Goal: Information Seeking & Learning: Learn about a topic

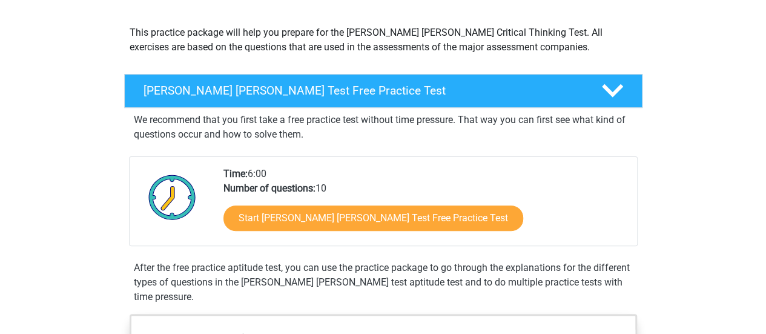
scroll to position [126, 0]
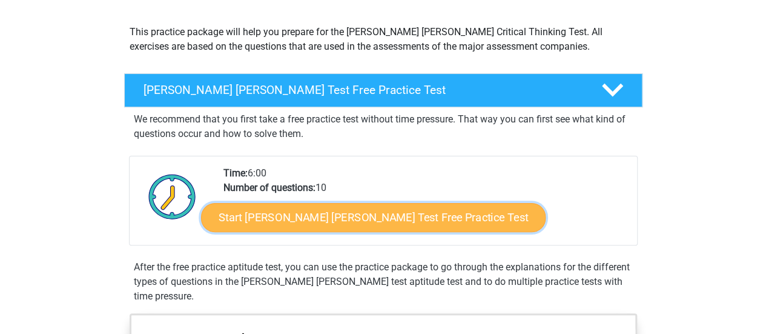
click at [290, 226] on link "Start Watson Glaser Test Free Practice Test" at bounding box center [373, 217] width 345 height 29
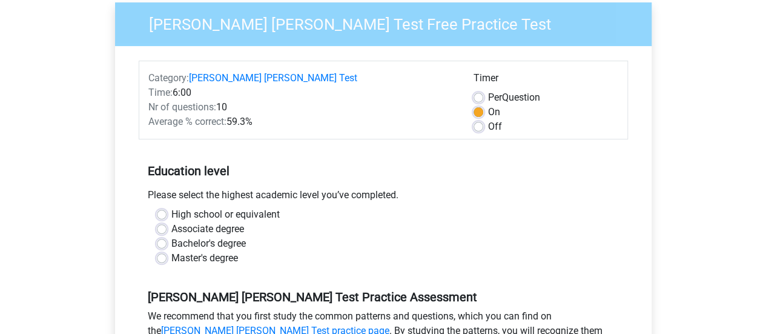
scroll to position [113, 0]
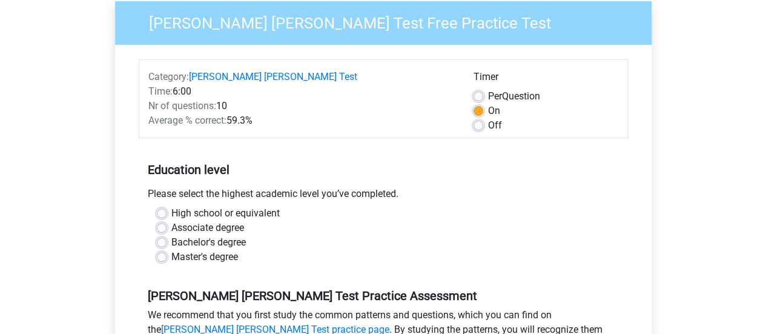
click at [189, 206] on label "High school or equivalent" at bounding box center [225, 213] width 108 height 15
click at [167, 206] on input "High school or equivalent" at bounding box center [162, 212] width 10 height 12
radio input "true"
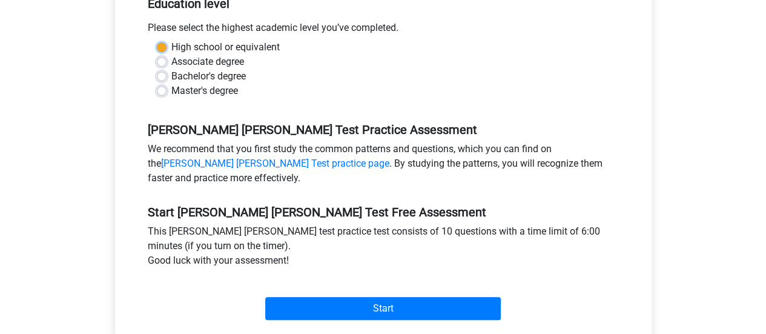
scroll to position [281, 0]
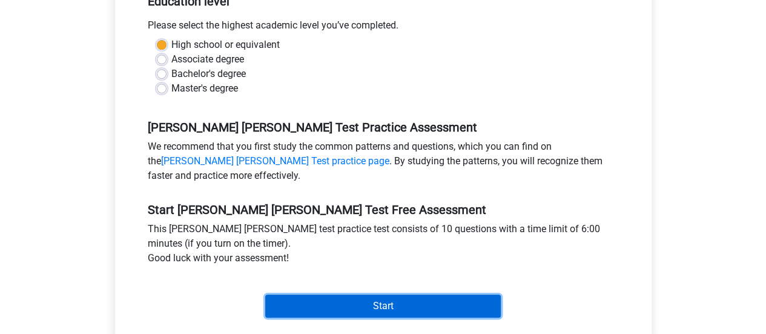
click at [320, 300] on input "Start" at bounding box center [383, 305] width 236 height 23
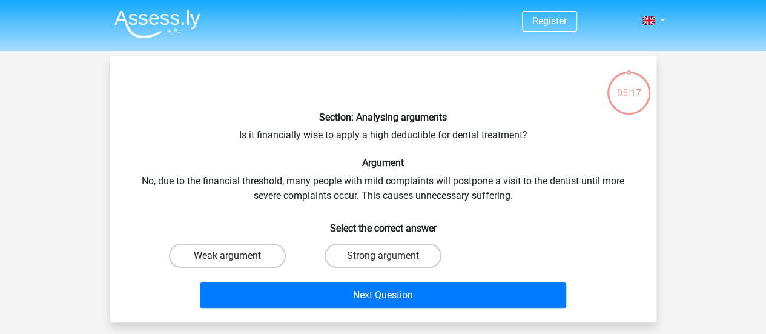
click at [247, 250] on label "Weak argument" at bounding box center [227, 255] width 117 height 24
click at [235, 256] on input "Weak argument" at bounding box center [231, 260] width 8 height 8
radio input "true"
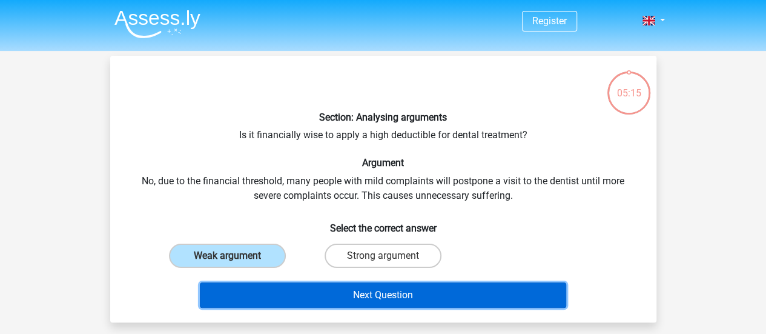
click at [299, 292] on button "Next Question" at bounding box center [383, 294] width 366 height 25
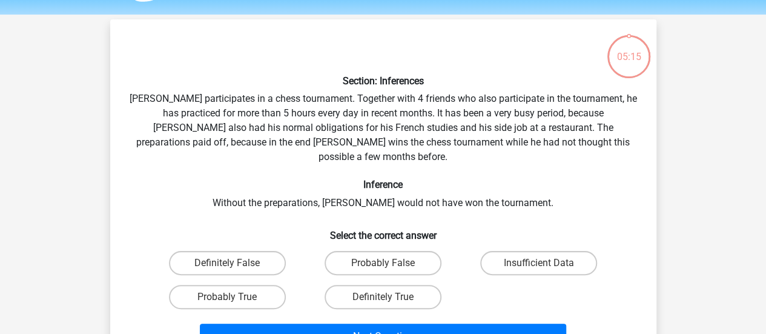
scroll to position [56, 0]
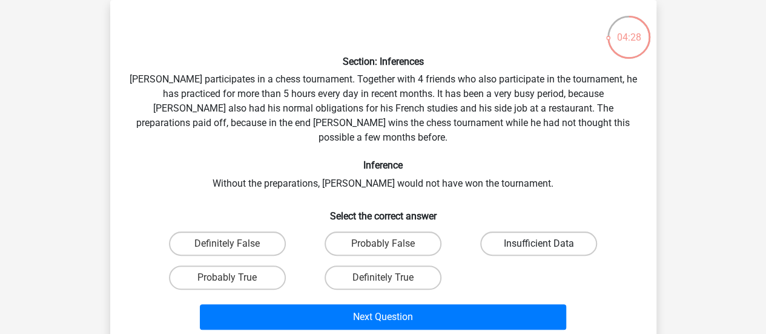
click at [532, 231] on label "Insufficient Data" at bounding box center [538, 243] width 117 height 24
click at [539, 243] on input "Insufficient Data" at bounding box center [543, 247] width 8 height 8
radio input "true"
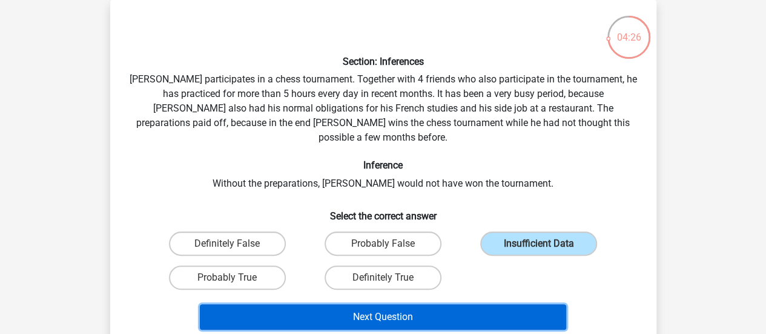
click at [445, 304] on button "Next Question" at bounding box center [383, 316] width 366 height 25
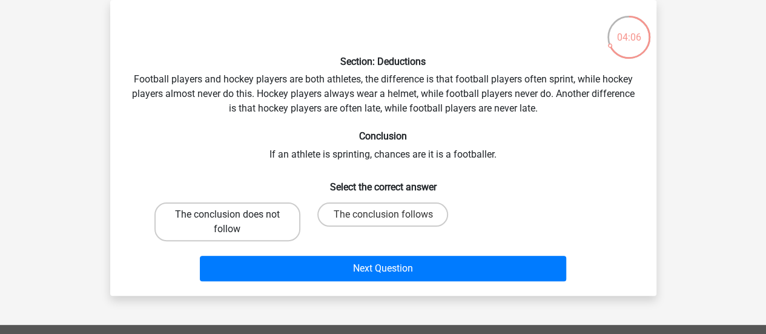
click at [283, 224] on label "The conclusion does not follow" at bounding box center [227, 221] width 146 height 39
click at [235, 222] on input "The conclusion does not follow" at bounding box center [231, 218] width 8 height 8
radio input "true"
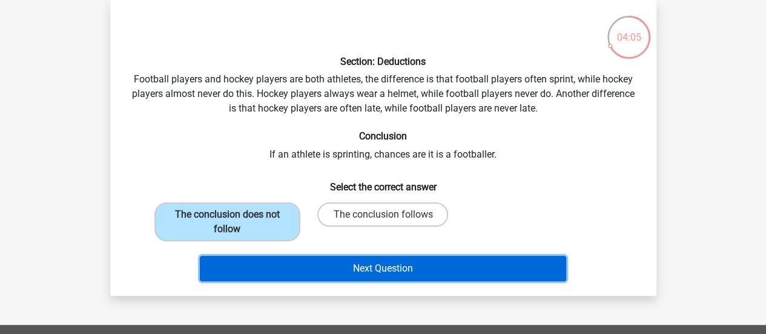
click at [346, 262] on button "Next Question" at bounding box center [383, 268] width 366 height 25
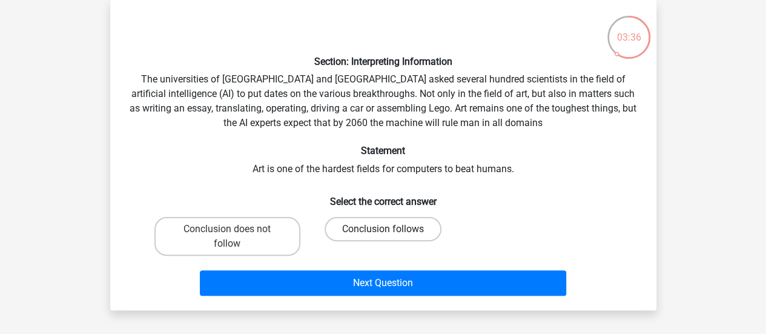
click at [368, 224] on label "Conclusion follows" at bounding box center [383, 229] width 117 height 24
click at [383, 229] on input "Conclusion follows" at bounding box center [387, 233] width 8 height 8
radio input "true"
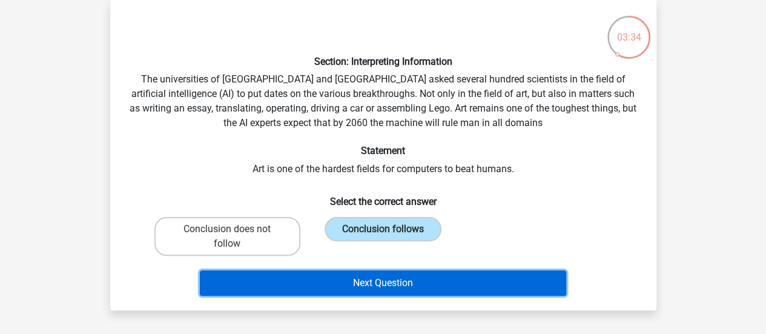
click at [367, 286] on button "Next Question" at bounding box center [383, 282] width 366 height 25
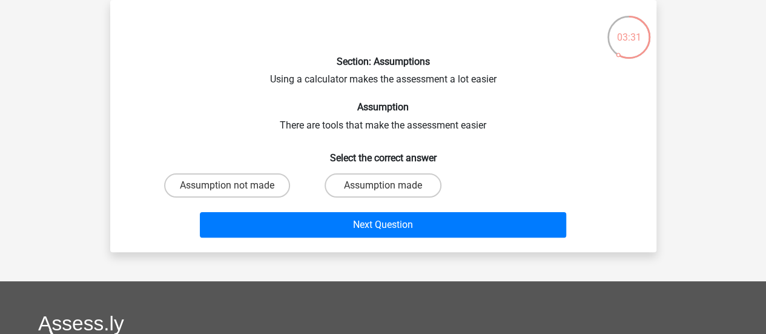
scroll to position [41, 0]
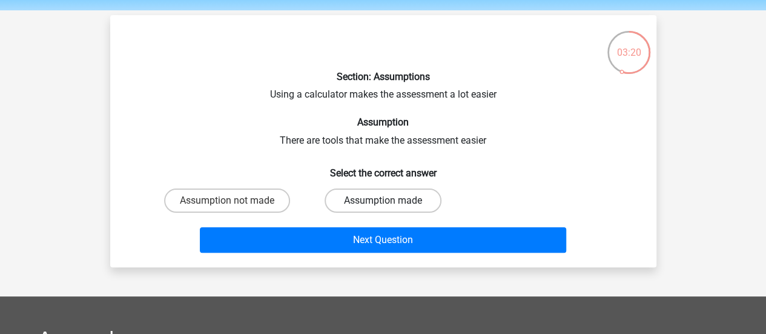
click at [365, 198] on label "Assumption made" at bounding box center [383, 200] width 117 height 24
click at [383, 200] on input "Assumption made" at bounding box center [387, 204] width 8 height 8
radio input "true"
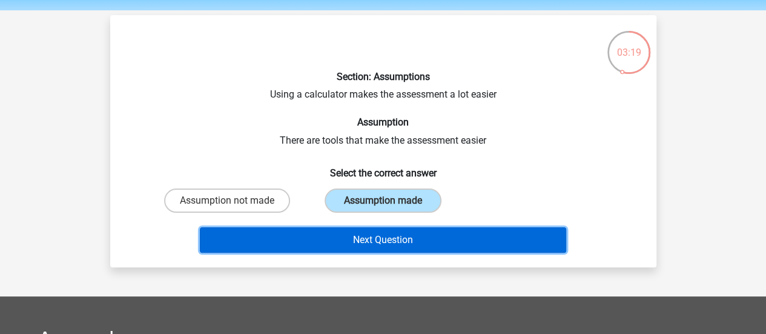
click at [362, 241] on button "Next Question" at bounding box center [383, 239] width 366 height 25
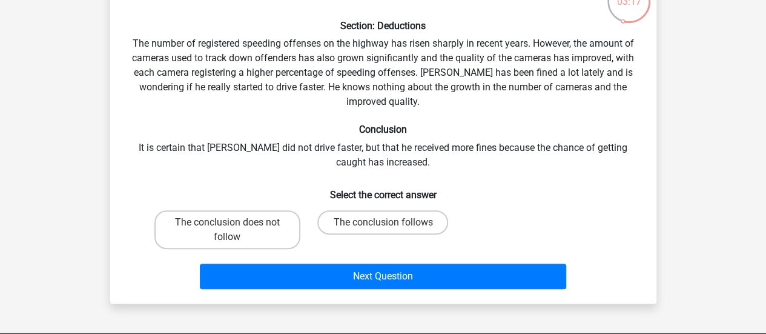
scroll to position [91, 0]
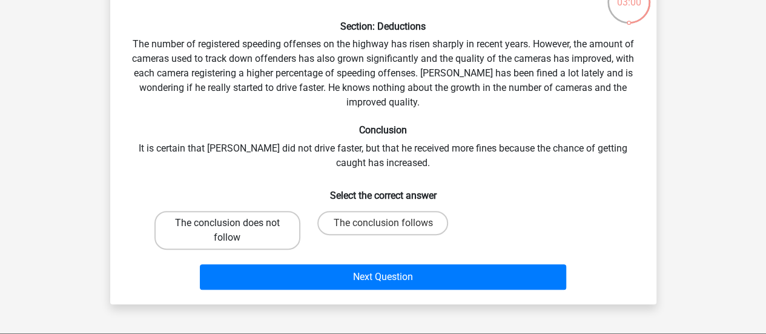
click at [265, 225] on label "The conclusion does not follow" at bounding box center [227, 230] width 146 height 39
click at [235, 225] on input "The conclusion does not follow" at bounding box center [231, 227] width 8 height 8
radio input "true"
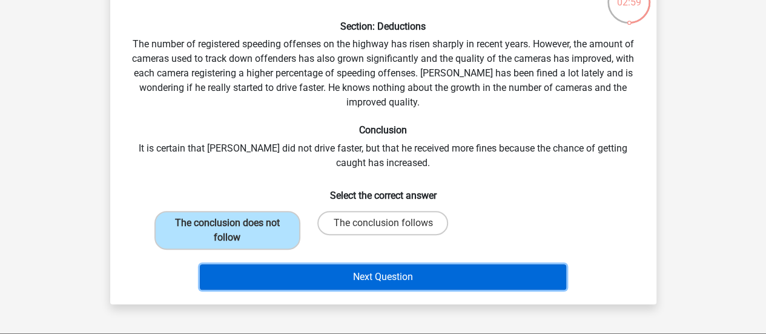
click at [307, 272] on button "Next Question" at bounding box center [383, 276] width 366 height 25
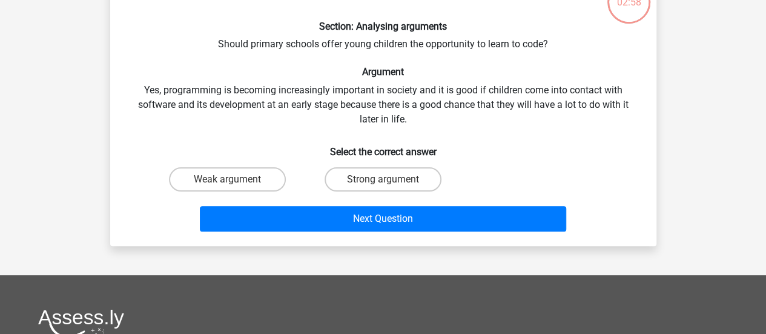
scroll to position [56, 0]
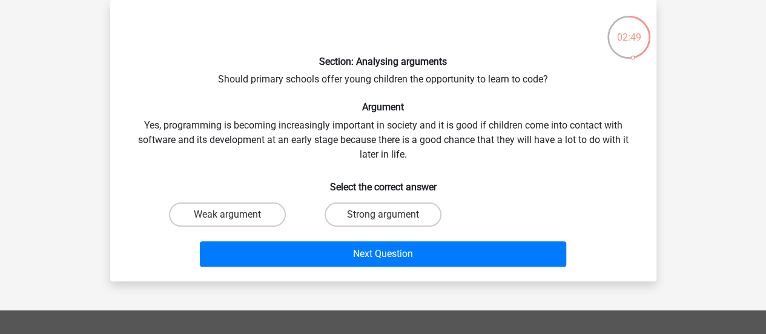
click at [386, 214] on input "Strong argument" at bounding box center [387, 218] width 8 height 8
radio input "true"
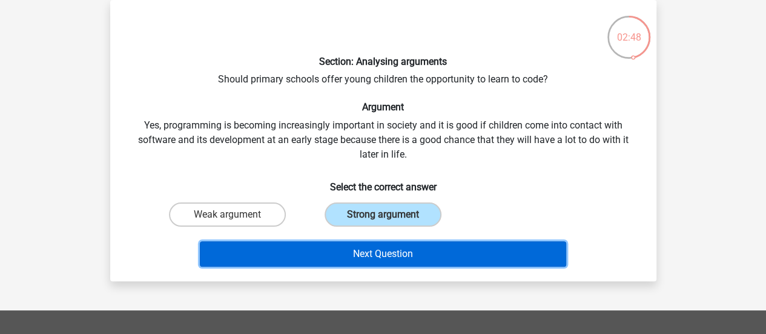
click at [385, 250] on button "Next Question" at bounding box center [383, 253] width 366 height 25
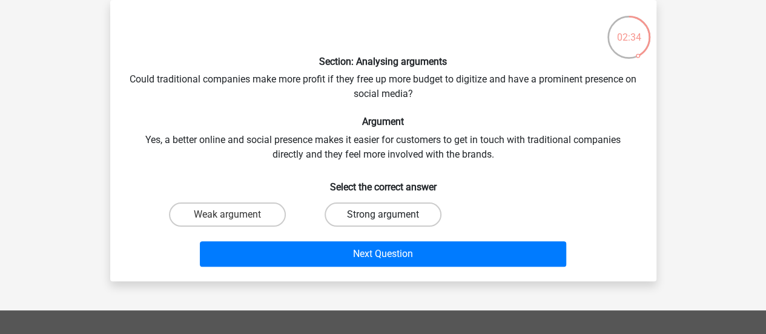
click at [403, 204] on label "Strong argument" at bounding box center [383, 214] width 117 height 24
click at [391, 214] on input "Strong argument" at bounding box center [387, 218] width 8 height 8
radio input "true"
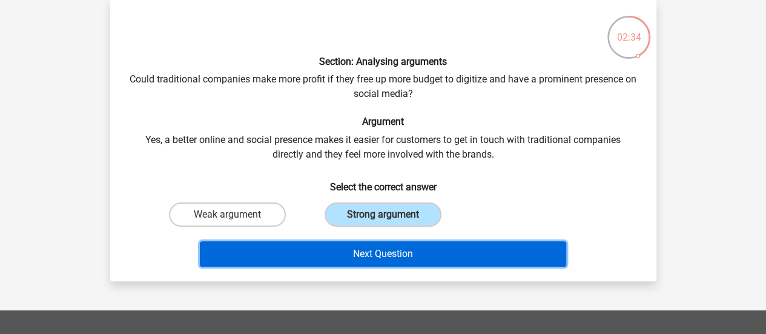
click at [395, 242] on button "Next Question" at bounding box center [383, 253] width 366 height 25
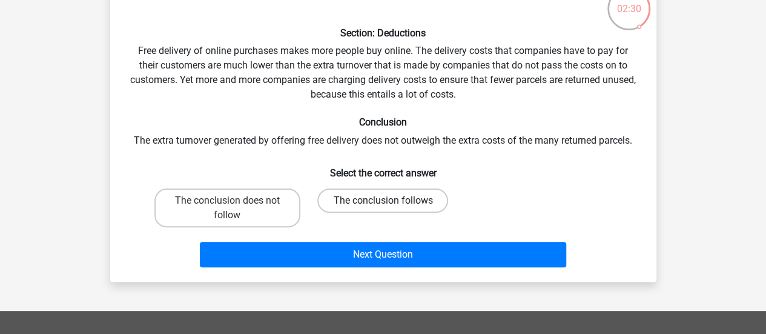
scroll to position [85, 0]
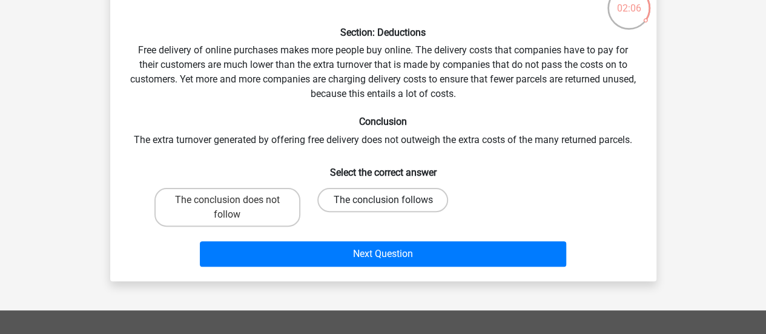
click at [406, 194] on label "The conclusion follows" at bounding box center [382, 200] width 131 height 24
click at [391, 200] on input "The conclusion follows" at bounding box center [387, 204] width 8 height 8
radio input "true"
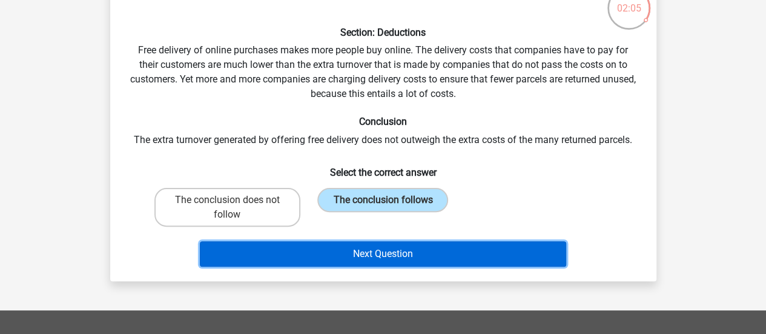
click at [392, 254] on button "Next Question" at bounding box center [383, 253] width 366 height 25
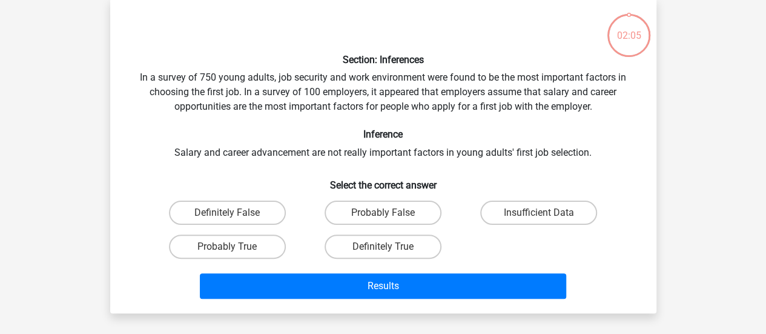
scroll to position [56, 0]
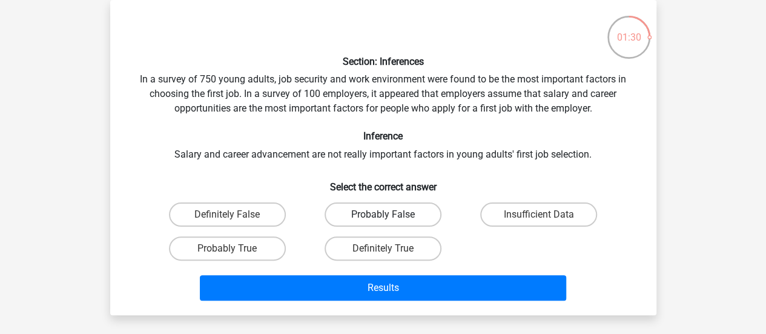
click at [400, 210] on label "Probably False" at bounding box center [383, 214] width 117 height 24
click at [391, 214] on input "Probably False" at bounding box center [387, 218] width 8 height 8
radio input "true"
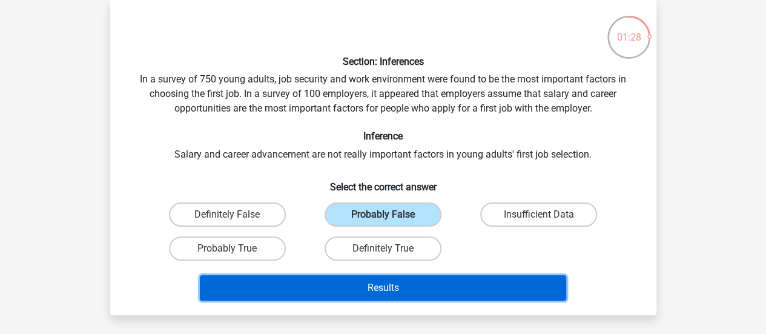
click at [400, 283] on button "Results" at bounding box center [383, 287] width 366 height 25
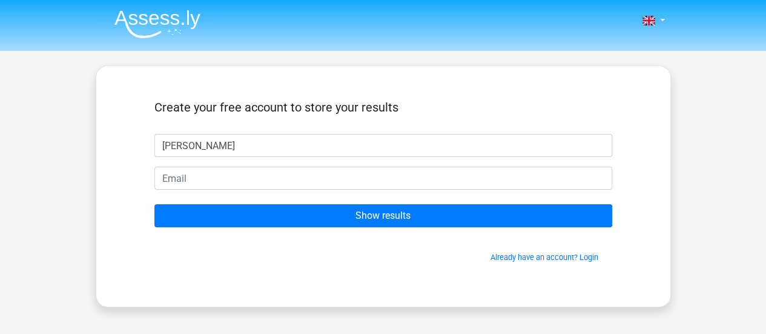
type input "[PERSON_NAME]"
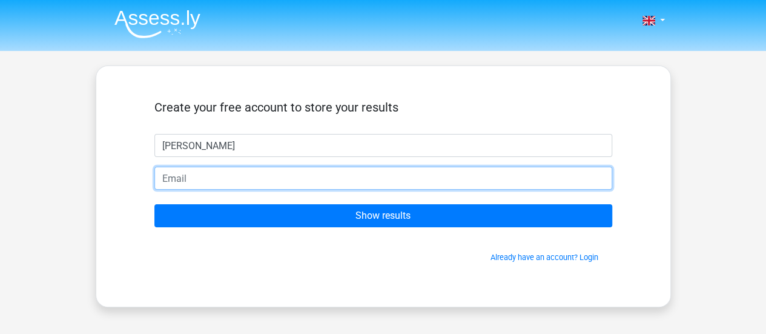
click at [363, 173] on input "email" at bounding box center [383, 178] width 458 height 23
type input "c"
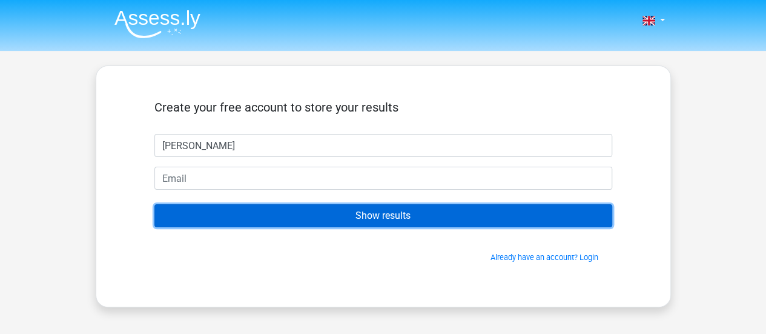
click at [367, 215] on input "Show results" at bounding box center [383, 215] width 458 height 23
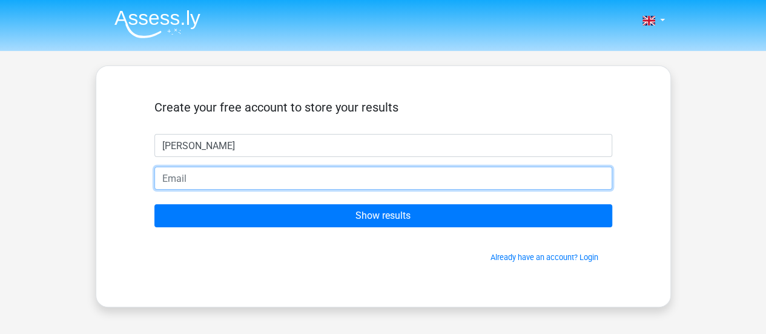
click at [413, 177] on input "email" at bounding box center [383, 178] width 458 height 23
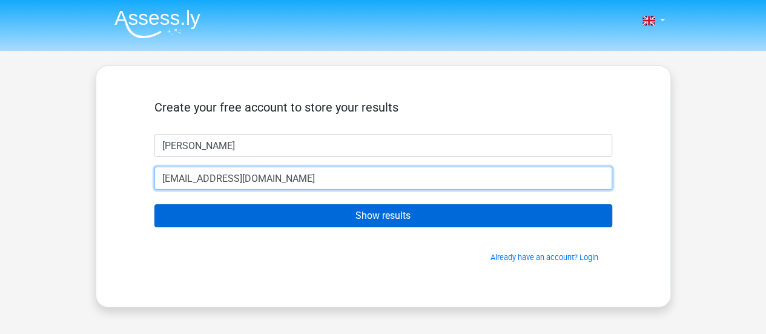
type input "hello@gmail.com"
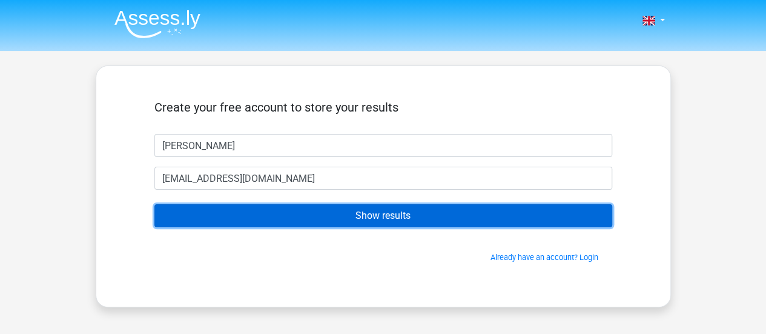
click at [392, 214] on input "Show results" at bounding box center [383, 215] width 458 height 23
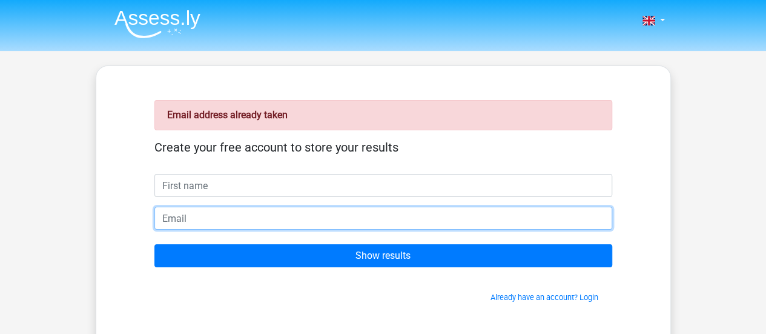
drag, startPoint x: 0, startPoint y: 0, endPoint x: 392, endPoint y: 214, distance: 447.2
click at [392, 214] on input "email" at bounding box center [383, 218] width 458 height 23
type input "[EMAIL_ADDRESS][DOMAIN_NAME]"
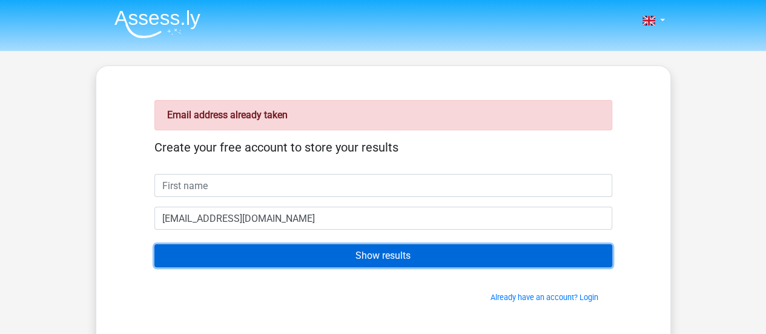
click at [310, 253] on input "Show results" at bounding box center [383, 255] width 458 height 23
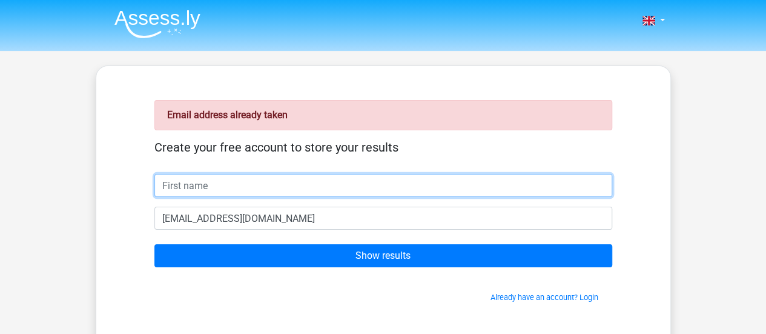
click at [257, 179] on input "text" at bounding box center [383, 185] width 458 height 23
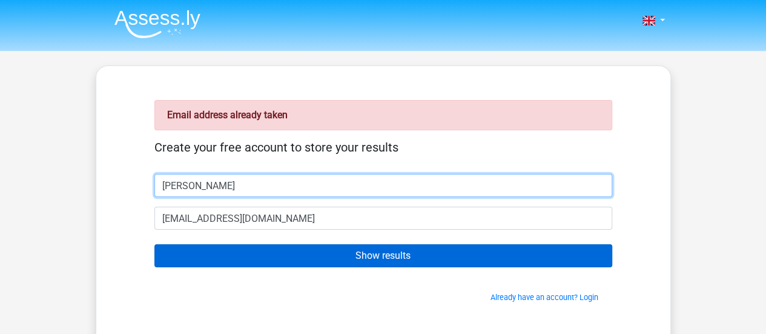
type input "[PERSON_NAME]"
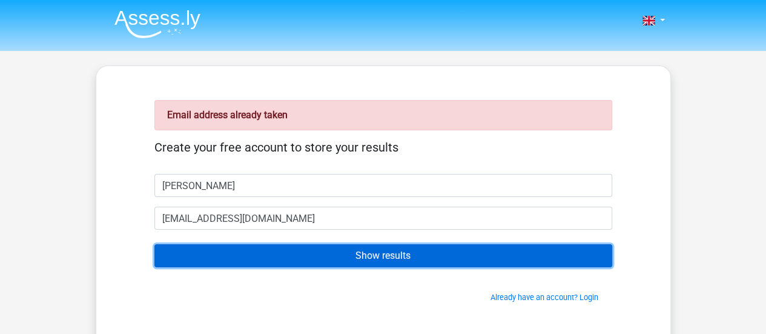
click at [262, 265] on input "Show results" at bounding box center [383, 255] width 458 height 23
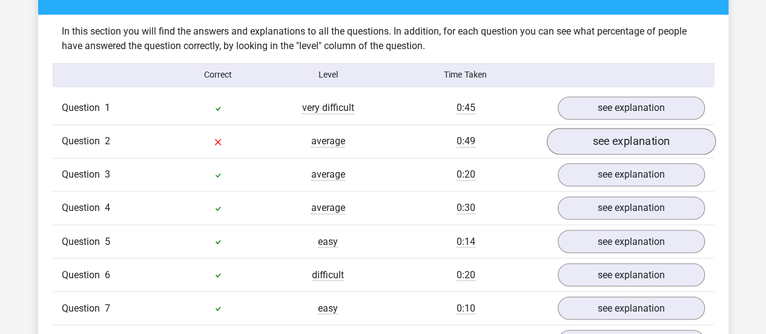
scroll to position [934, 0]
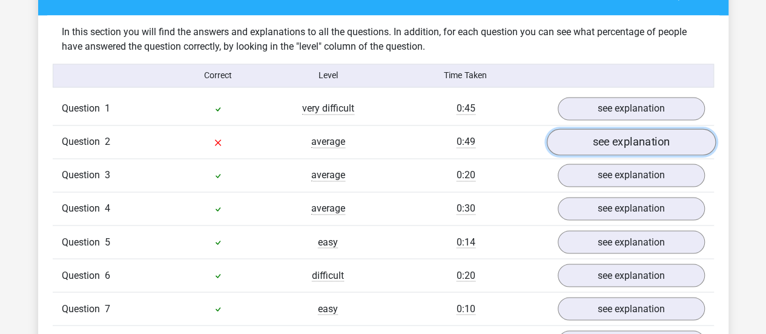
click at [606, 129] on link "see explanation" at bounding box center [630, 141] width 169 height 27
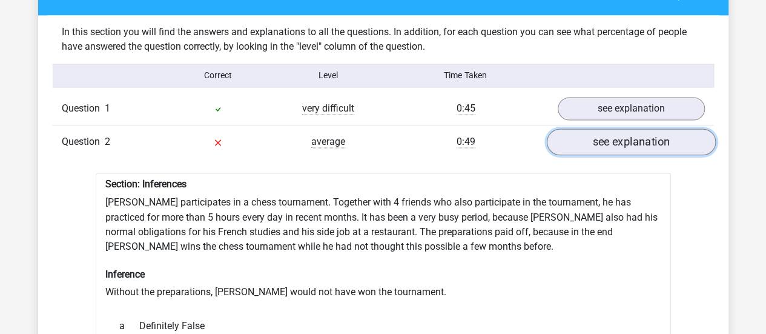
scroll to position [933, 0]
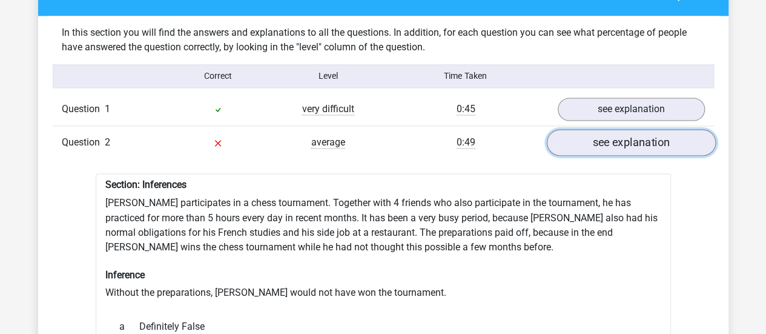
click at [611, 129] on link "see explanation" at bounding box center [630, 142] width 169 height 27
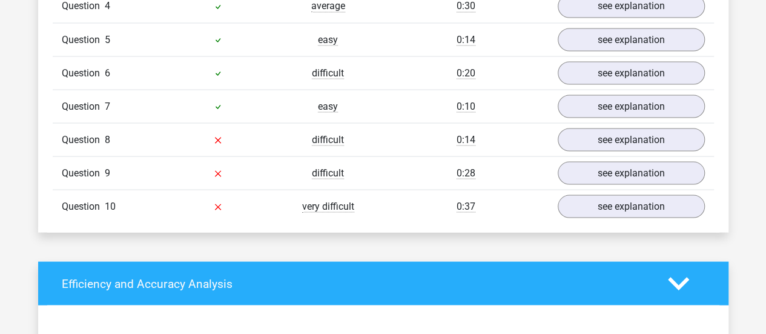
scroll to position [1143, 0]
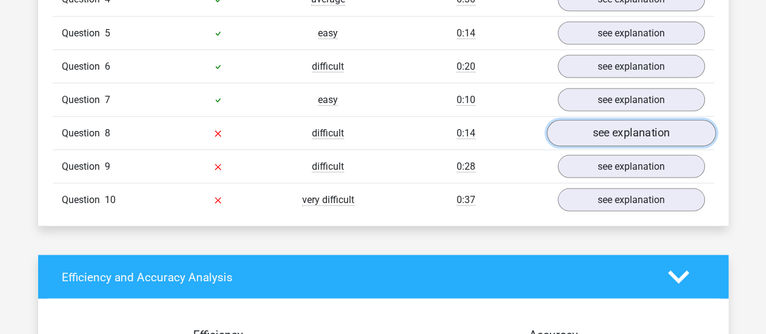
click at [603, 127] on link "see explanation" at bounding box center [630, 132] width 169 height 27
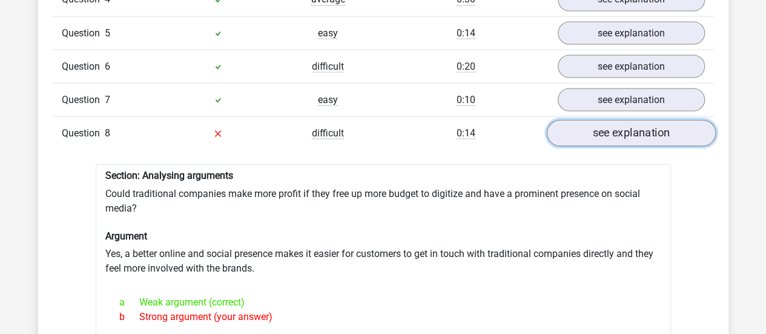
click at [603, 127] on link "see explanation" at bounding box center [630, 132] width 169 height 27
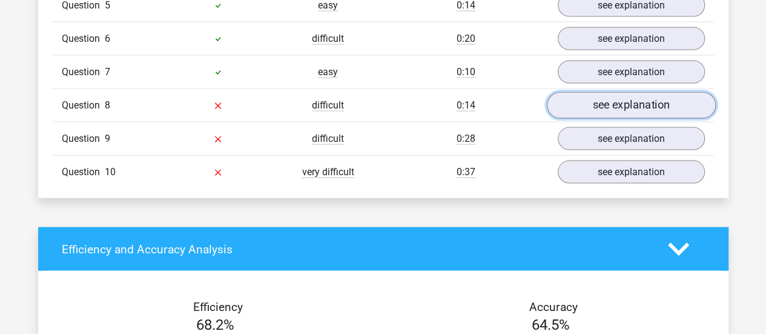
scroll to position [1175, 0]
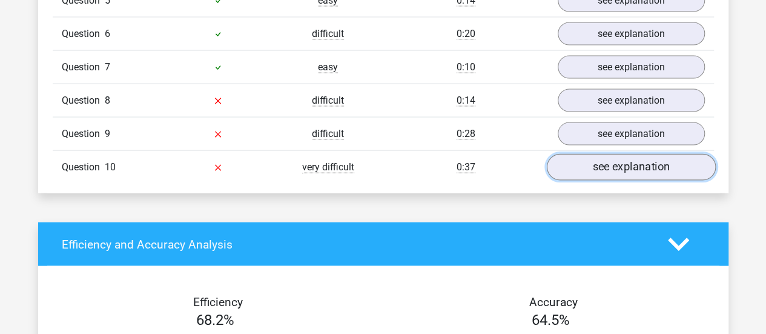
click at [601, 154] on link "see explanation" at bounding box center [630, 167] width 169 height 27
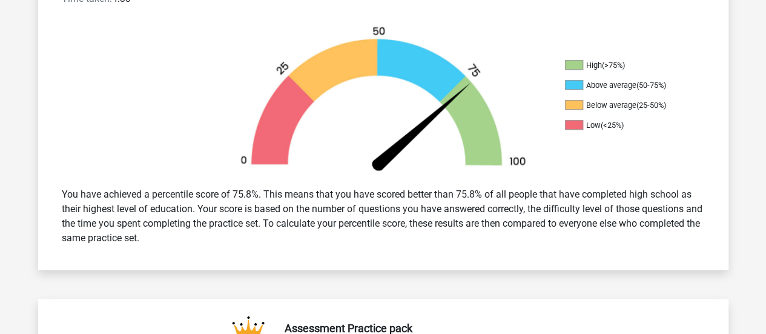
scroll to position [342, 0]
